Goal: Task Accomplishment & Management: Manage account settings

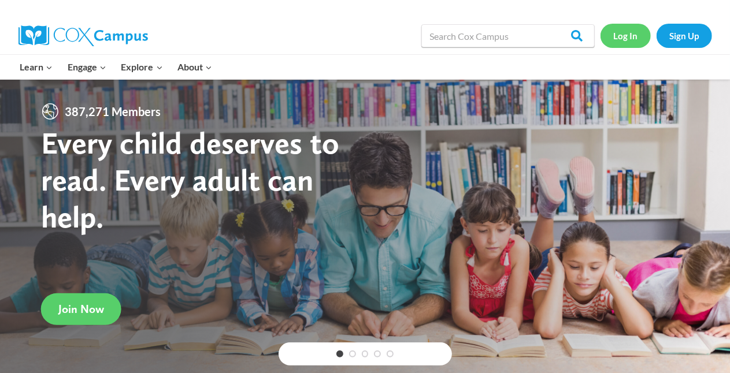
click at [623, 37] on link "Log In" at bounding box center [626, 36] width 50 height 24
click at [623, 41] on link "Log In" at bounding box center [626, 36] width 50 height 24
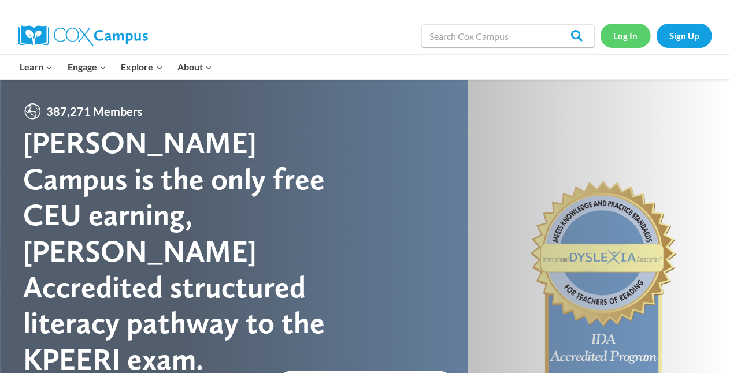
click at [624, 37] on link "Log In" at bounding box center [626, 36] width 50 height 24
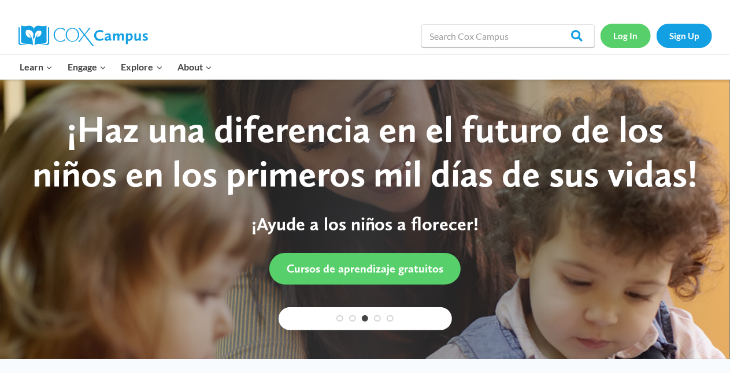
click at [624, 33] on link "Log In" at bounding box center [626, 36] width 50 height 24
click at [638, 32] on link "Log In" at bounding box center [626, 36] width 50 height 24
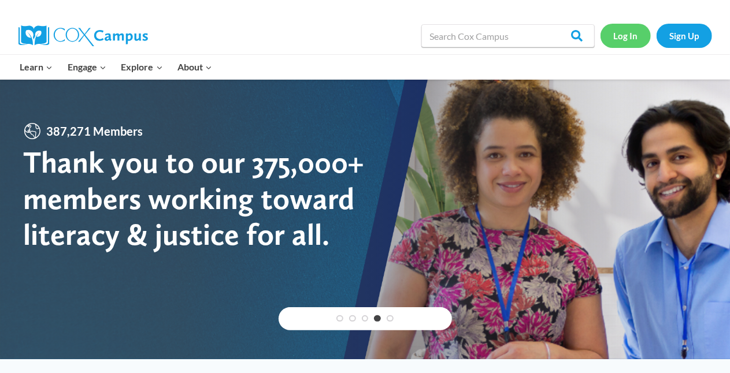
click at [638, 32] on link "Log In" at bounding box center [626, 36] width 50 height 24
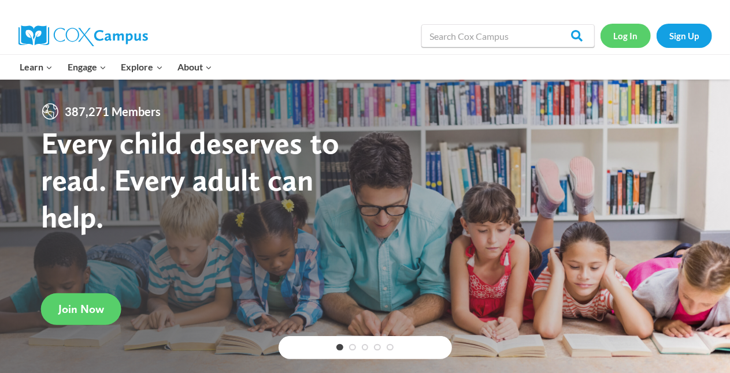
click at [384, 35] on link "Log In" at bounding box center [626, 36] width 50 height 24
click at [384, 42] on link "Log In" at bounding box center [626, 36] width 50 height 24
